Goal: Transaction & Acquisition: Obtain resource

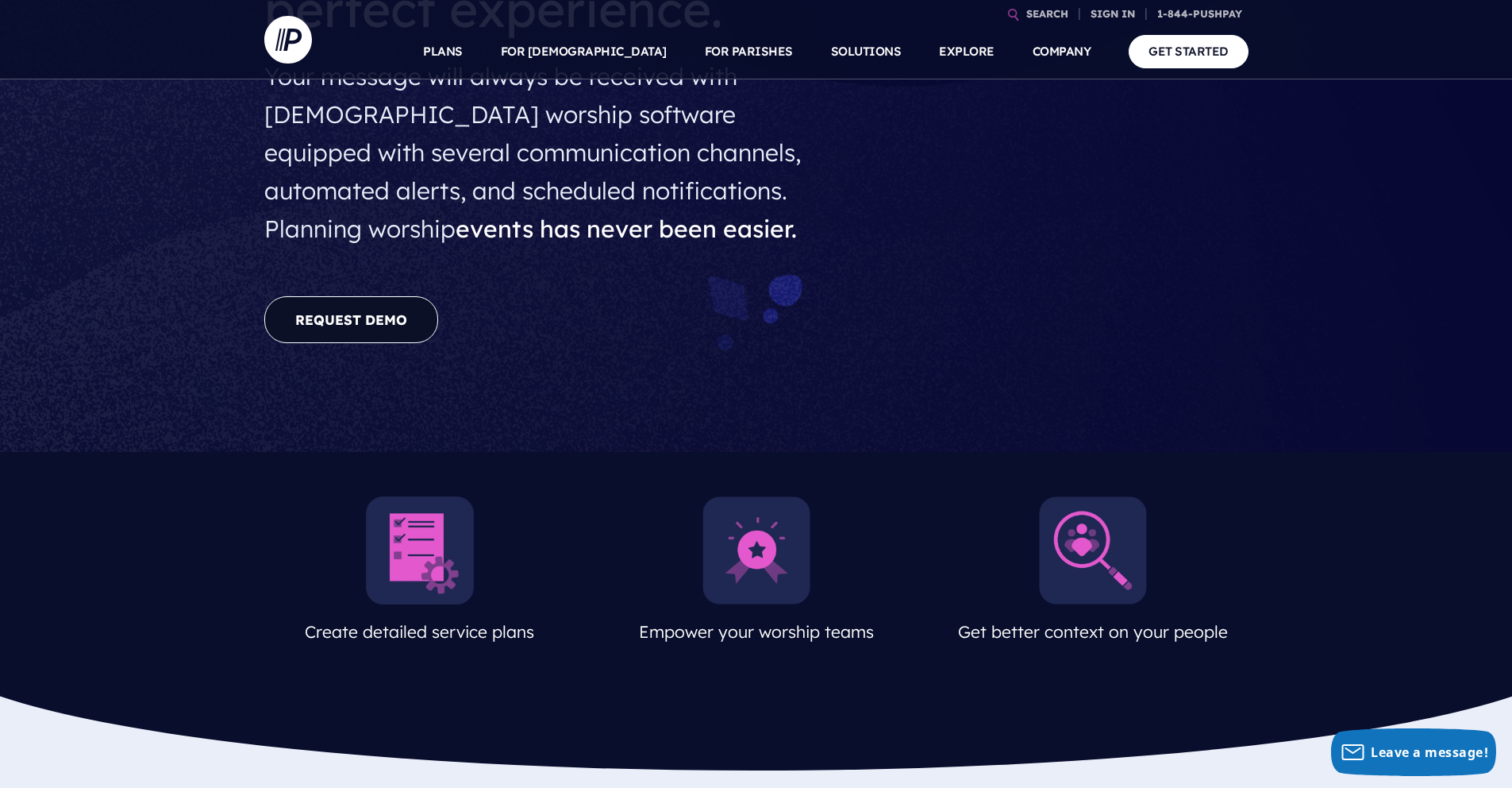
scroll to position [212, 0]
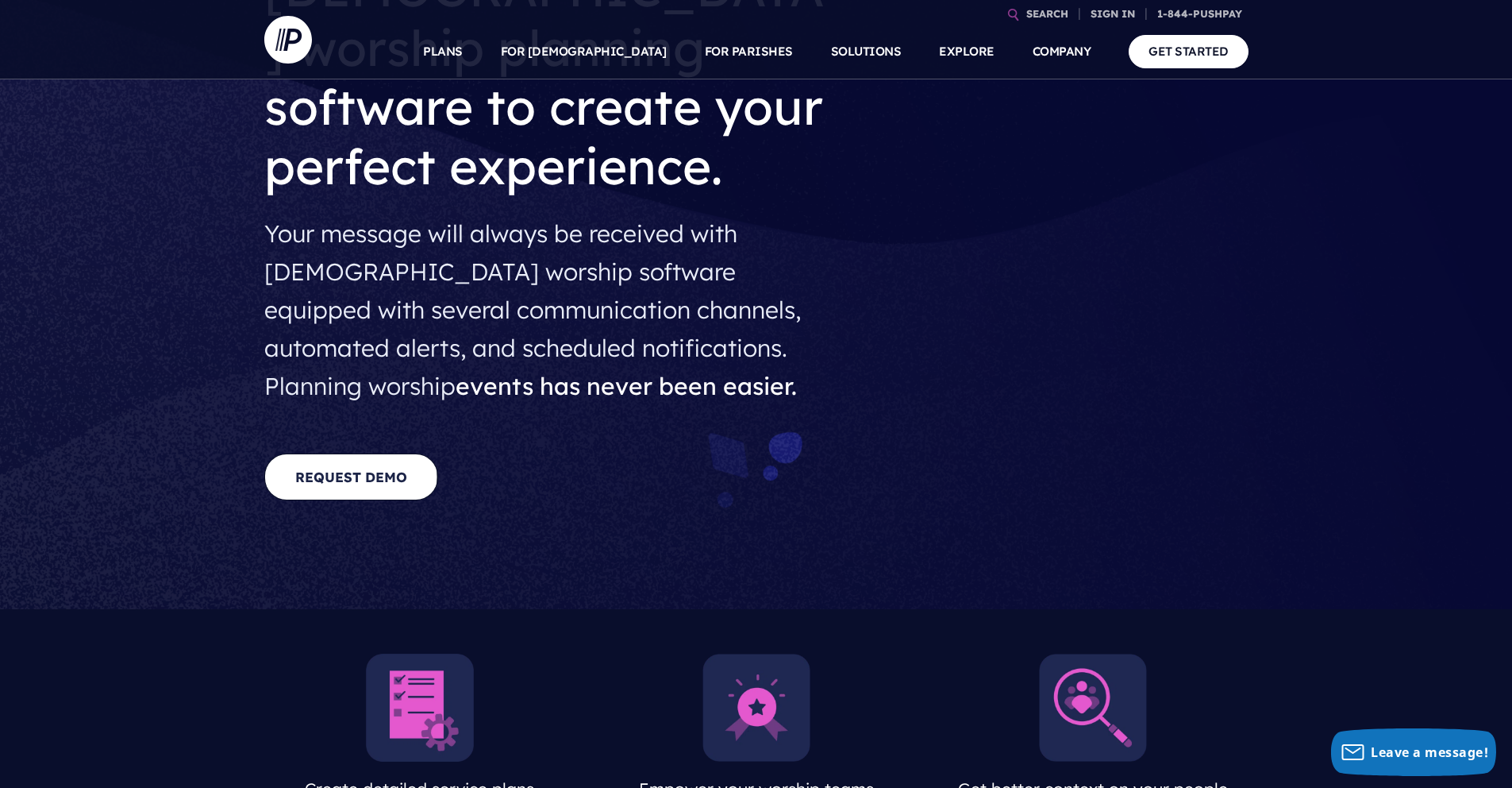
click at [415, 464] on link "REQUEST DEMO" at bounding box center [351, 477] width 174 height 47
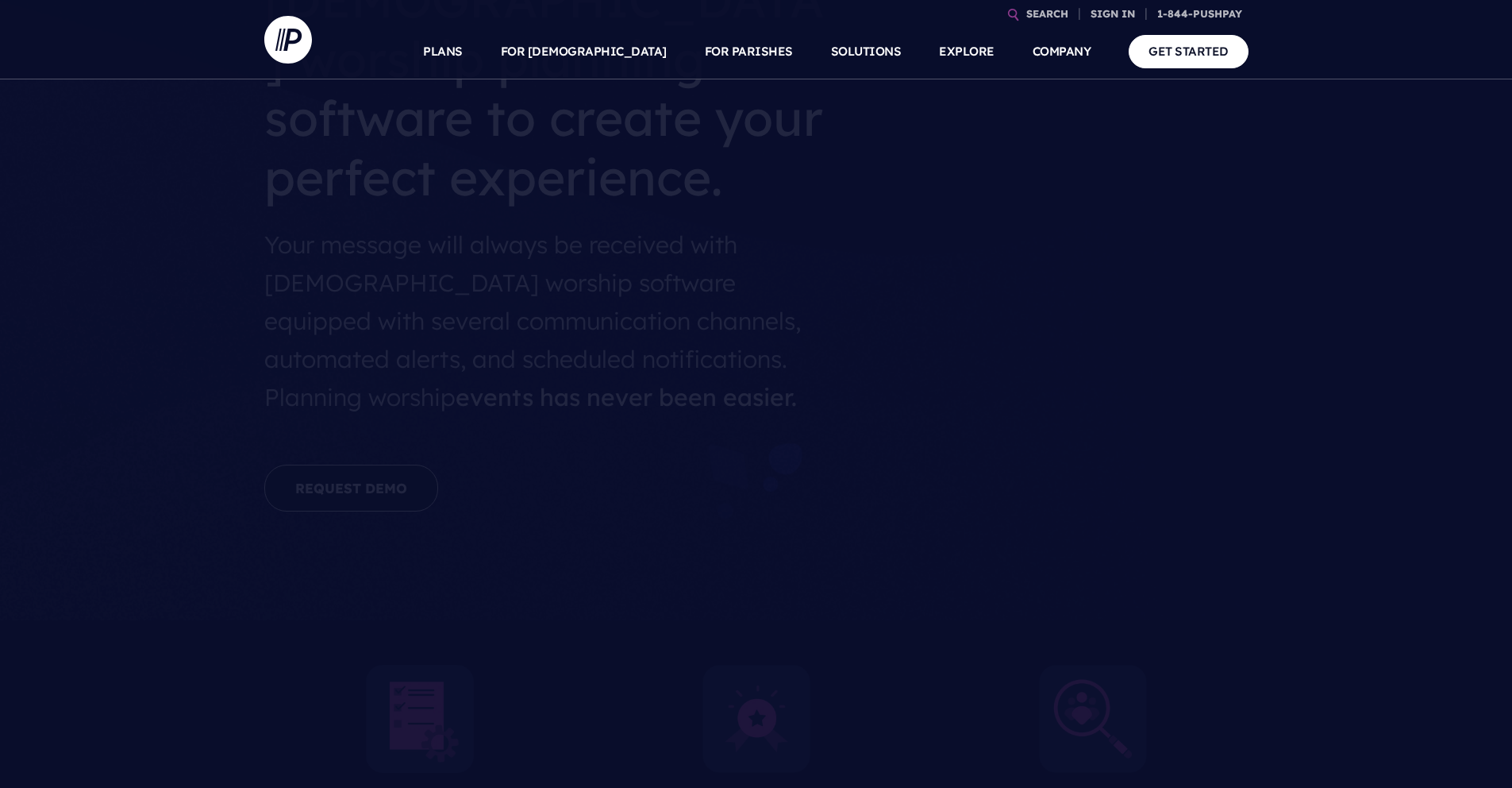
scroll to position [212, 0]
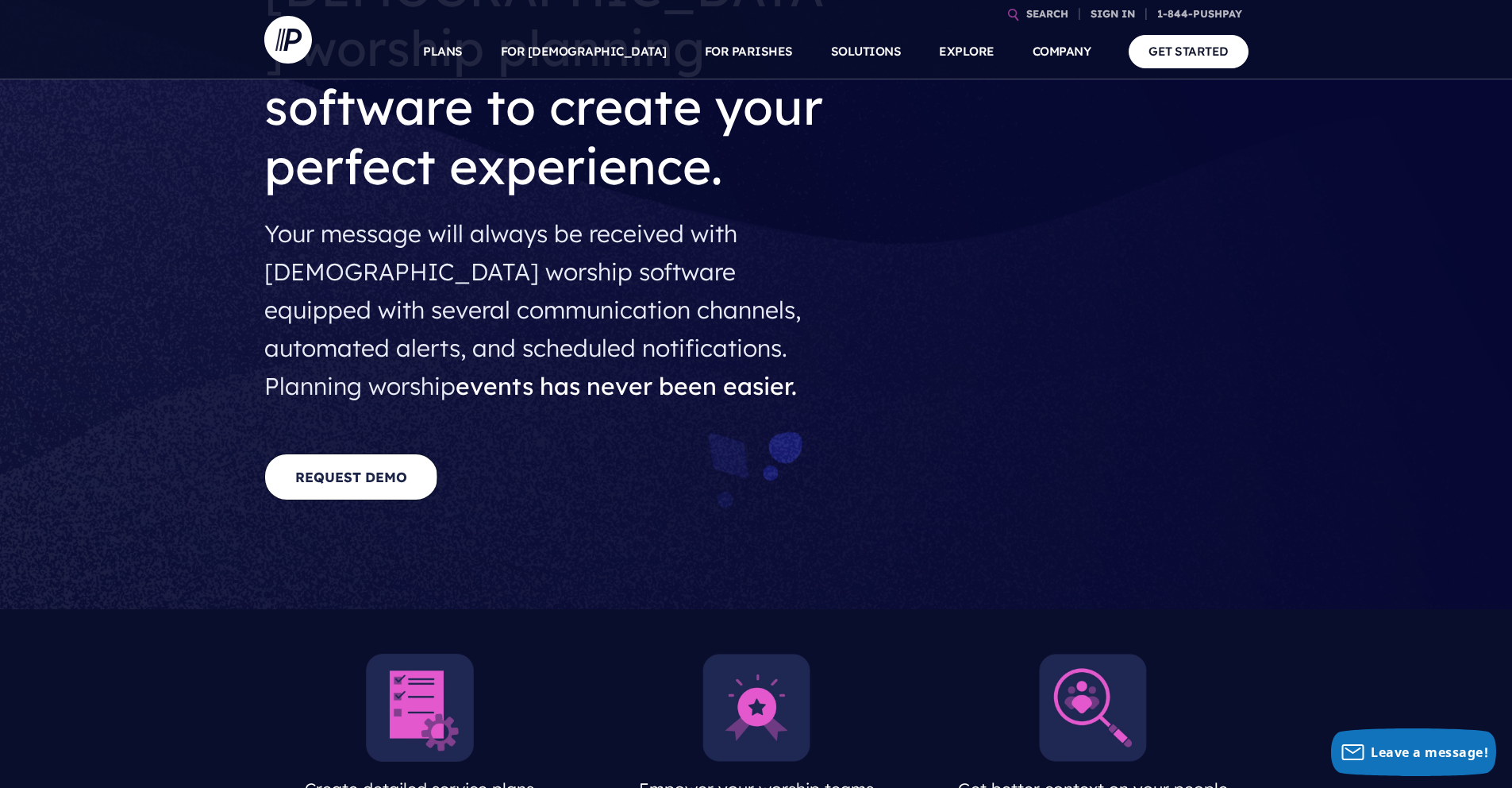
click at [363, 490] on link "REQUEST DEMO" at bounding box center [351, 477] width 174 height 47
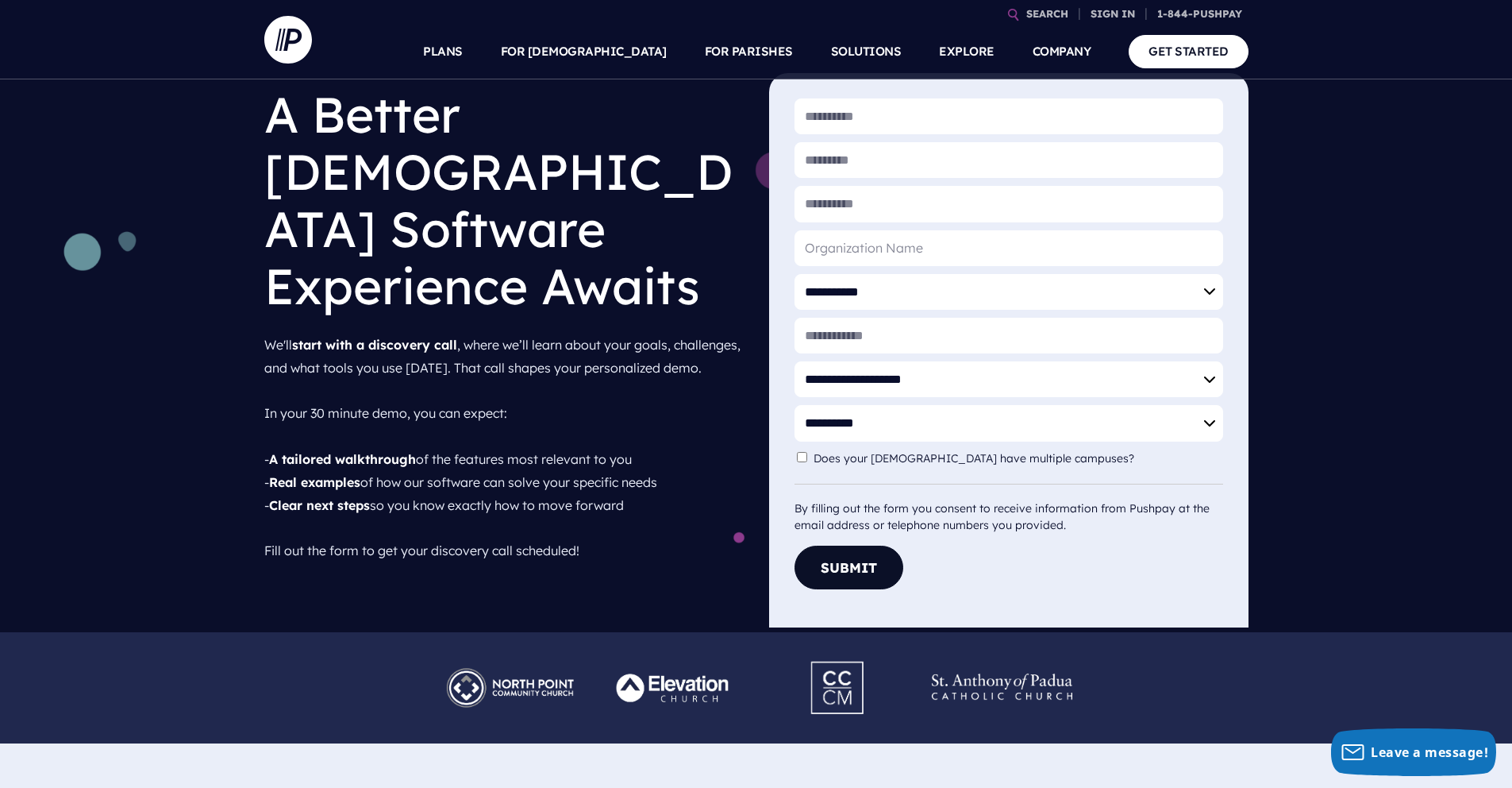
scroll to position [85, 0]
